Goal: Browse casually

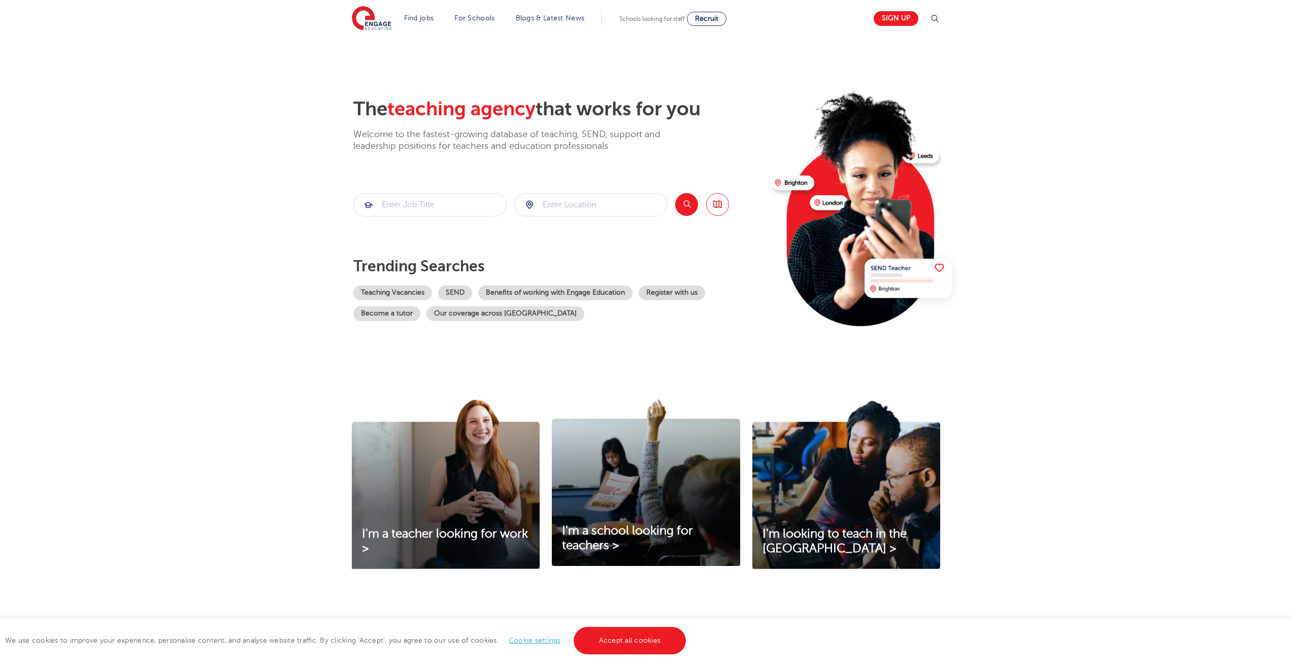
drag, startPoint x: 1097, startPoint y: 196, endPoint x: 1102, endPoint y: 303, distance: 107.8
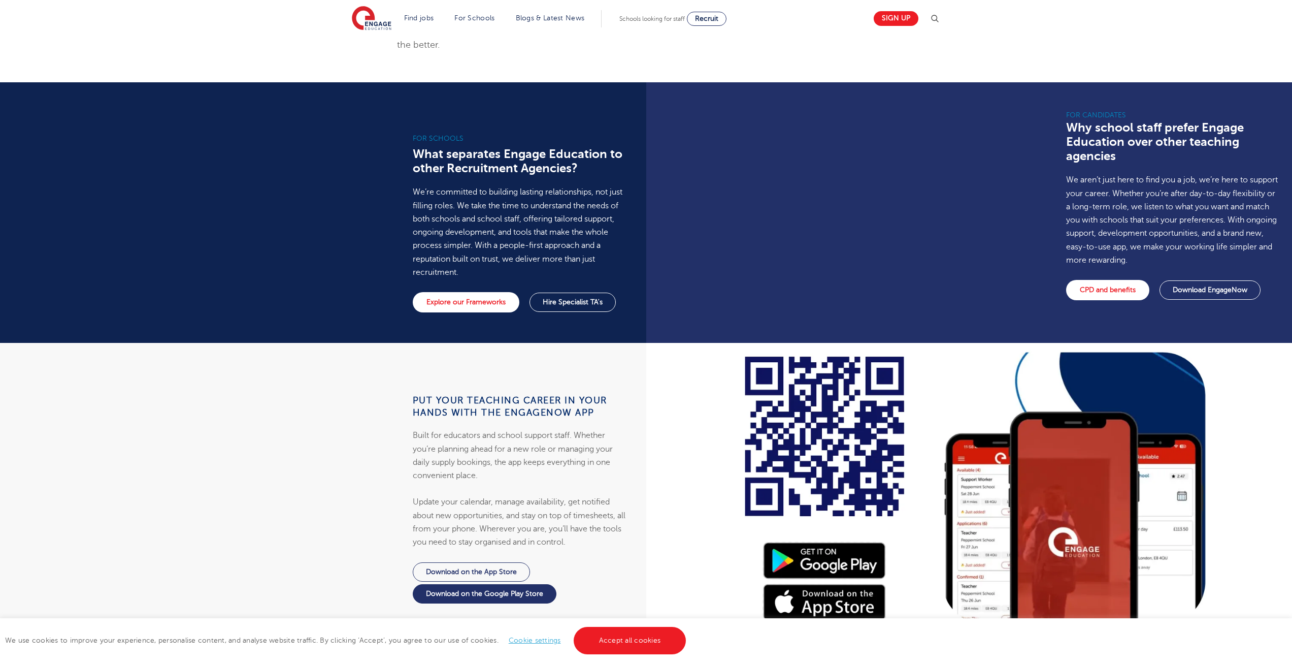
scroll to position [2026, 0]
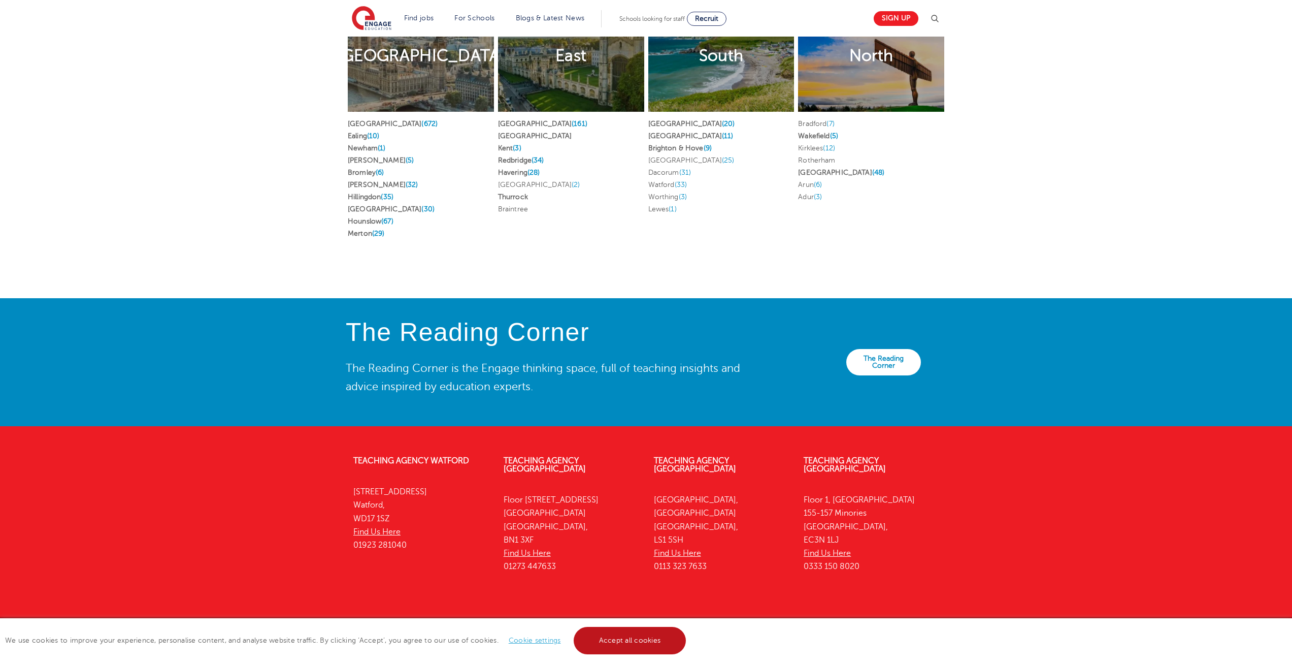
click at [656, 638] on link "Accept all cookies" at bounding box center [630, 640] width 113 height 27
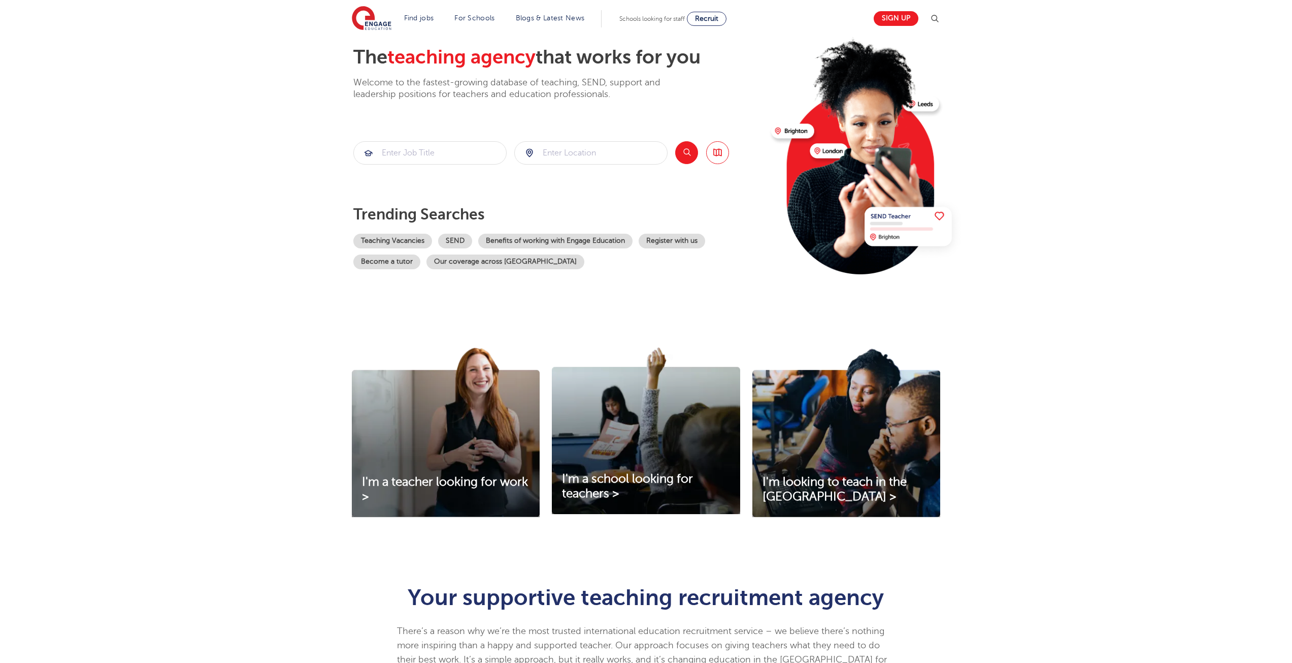
scroll to position [2026, 0]
